Goal: Use online tool/utility: Utilize a website feature to perform a specific function

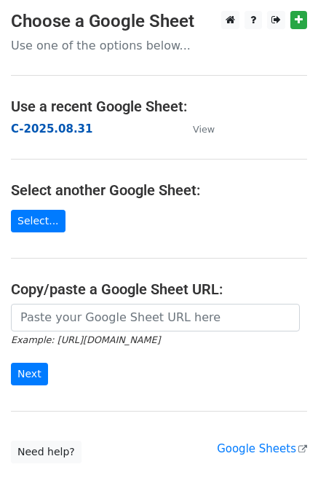
click at [43, 126] on strong "C-2025.08.31" at bounding box center [52, 128] width 82 height 13
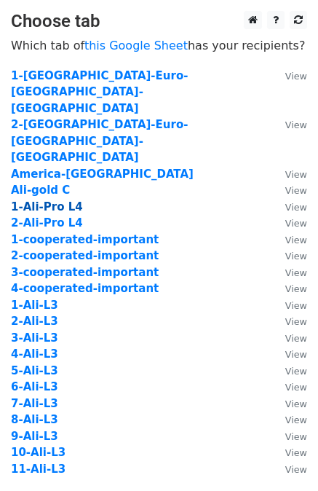
click at [68, 200] on strong "1-Ali-Pro L4" at bounding box center [47, 206] width 72 height 13
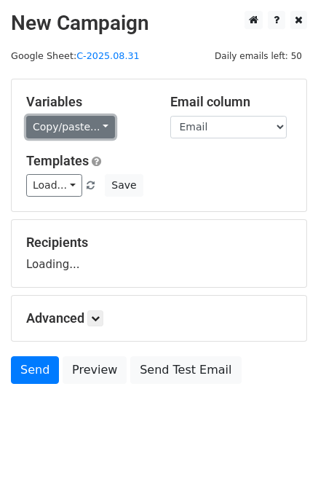
click at [74, 129] on link "Copy/paste..." at bounding box center [70, 127] width 89 height 23
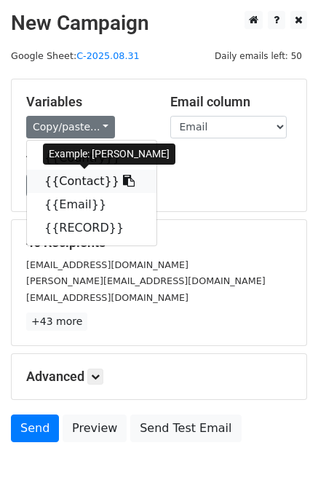
click at [76, 181] on link "{{Contact}}" at bounding box center [92, 181] width 130 height 23
